Goal: Task Accomplishment & Management: Manage account settings

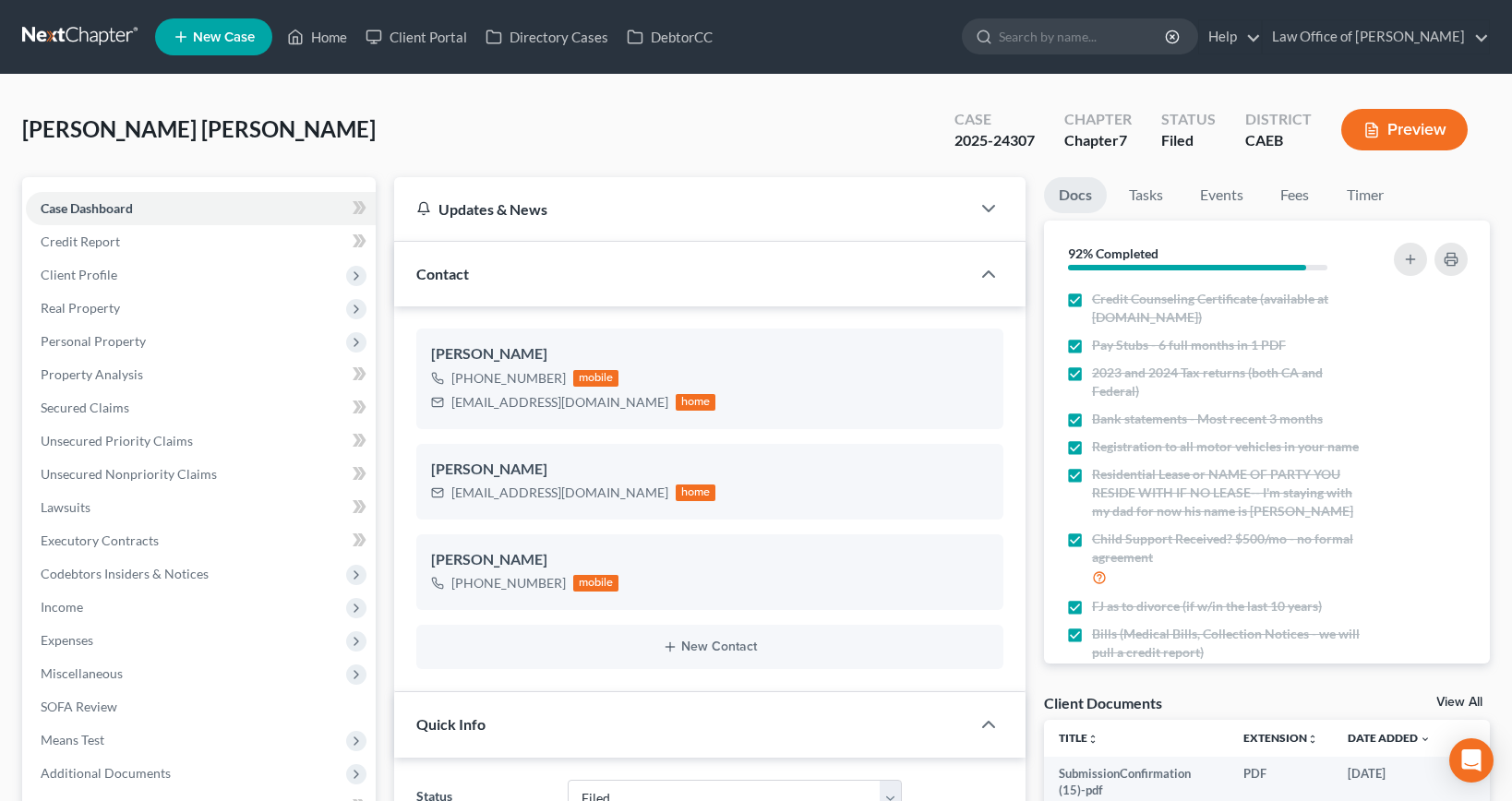
select select "6"
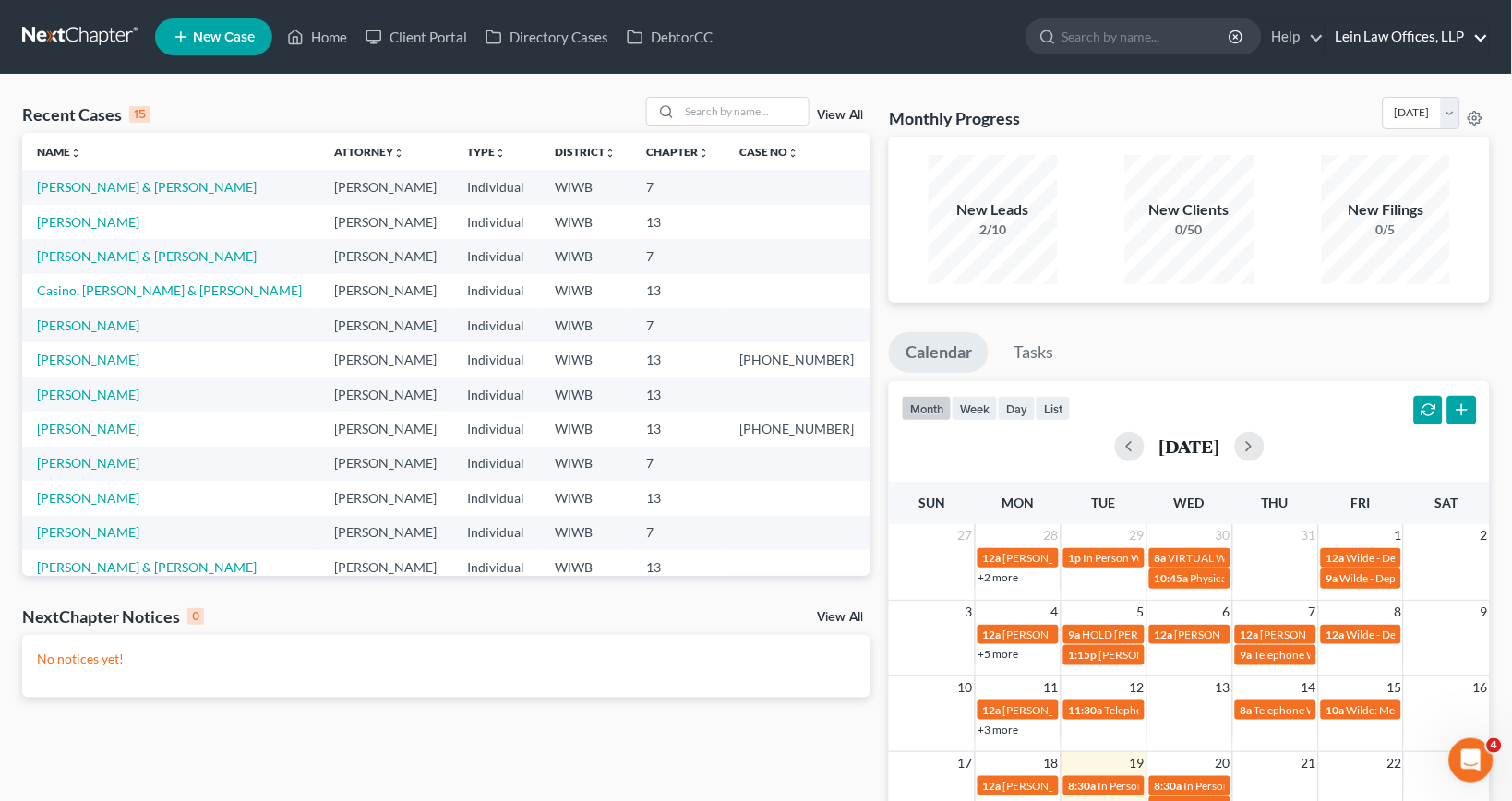
click at [1431, 41] on link "Lein Law Offices, LLP" at bounding box center [1408, 36] width 163 height 33
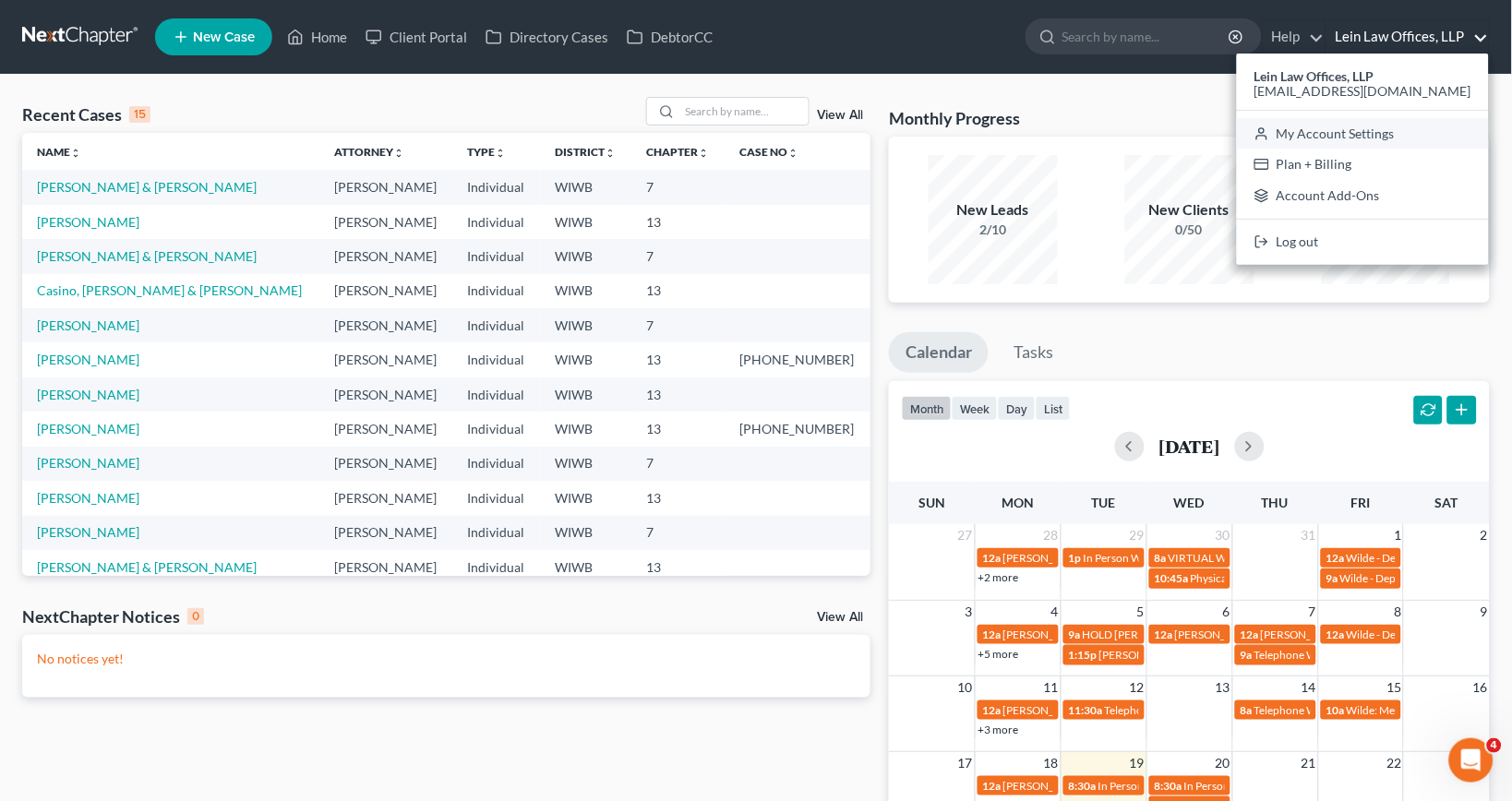
click at [1384, 143] on link "My Account Settings" at bounding box center [1362, 134] width 252 height 32
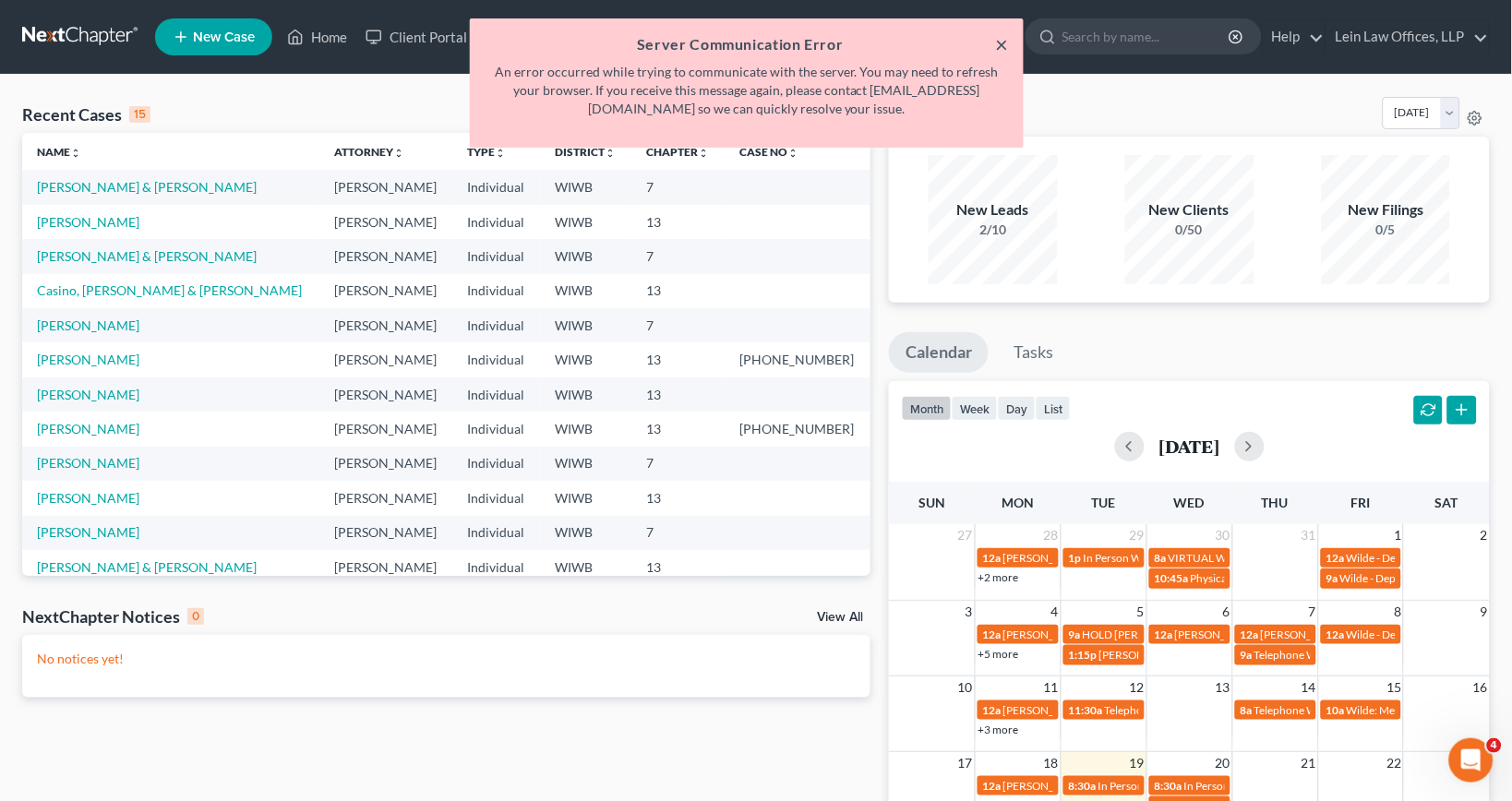
click at [1006, 45] on button "×" at bounding box center [1003, 44] width 13 height 22
